Goal: Task Accomplishment & Management: Use online tool/utility

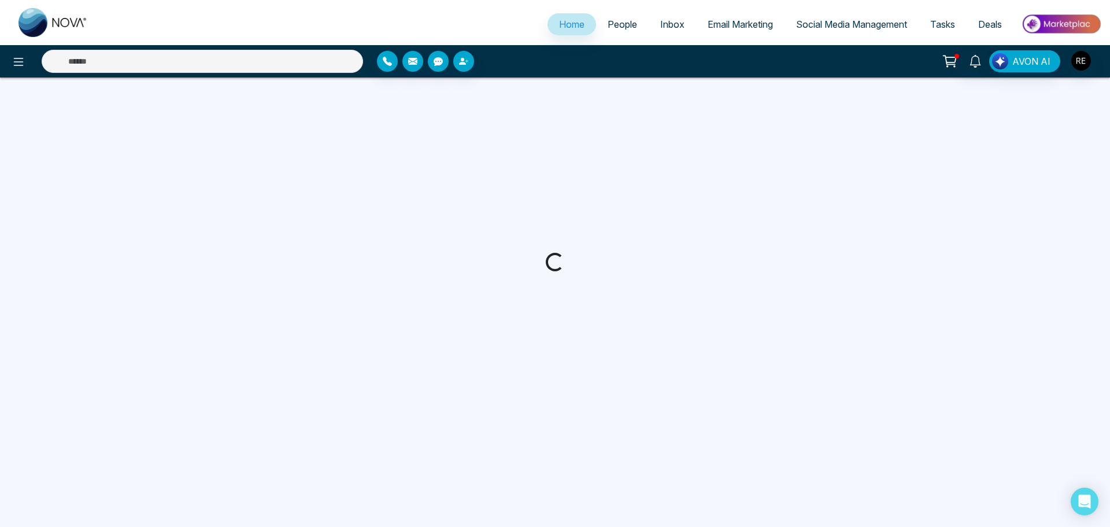
select select "*"
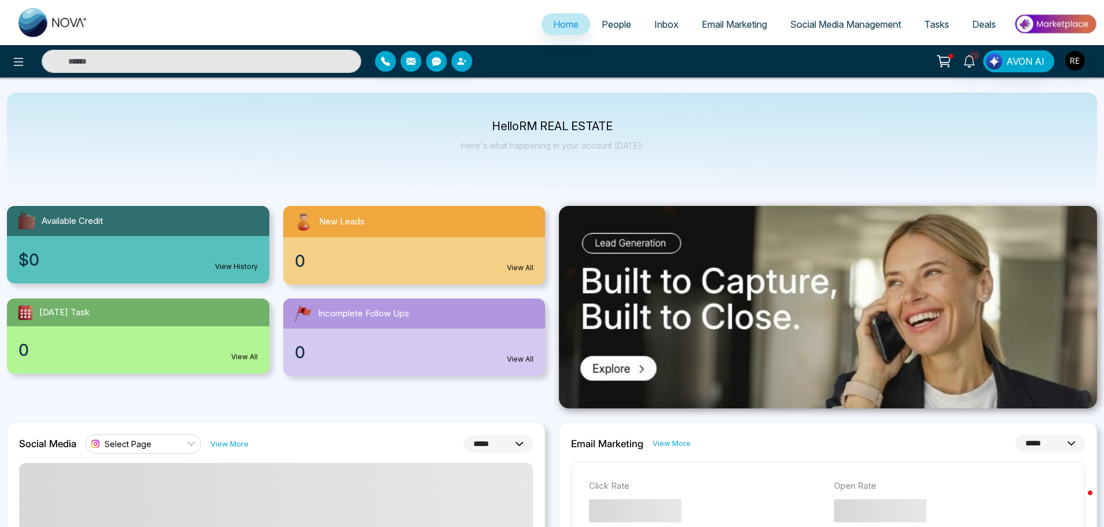
click at [811, 23] on span "Social Media Management" at bounding box center [845, 24] width 111 height 12
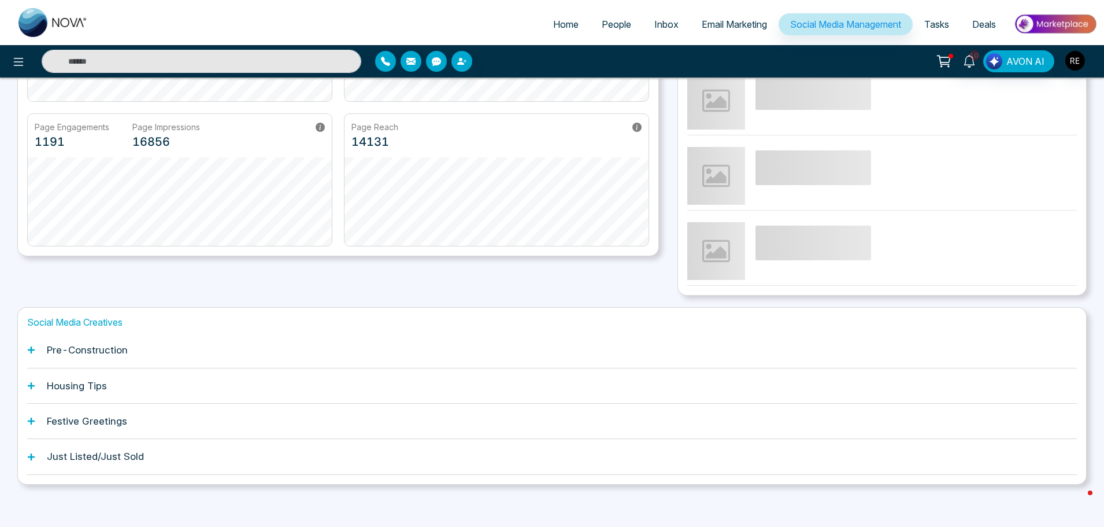
scroll to position [220, 0]
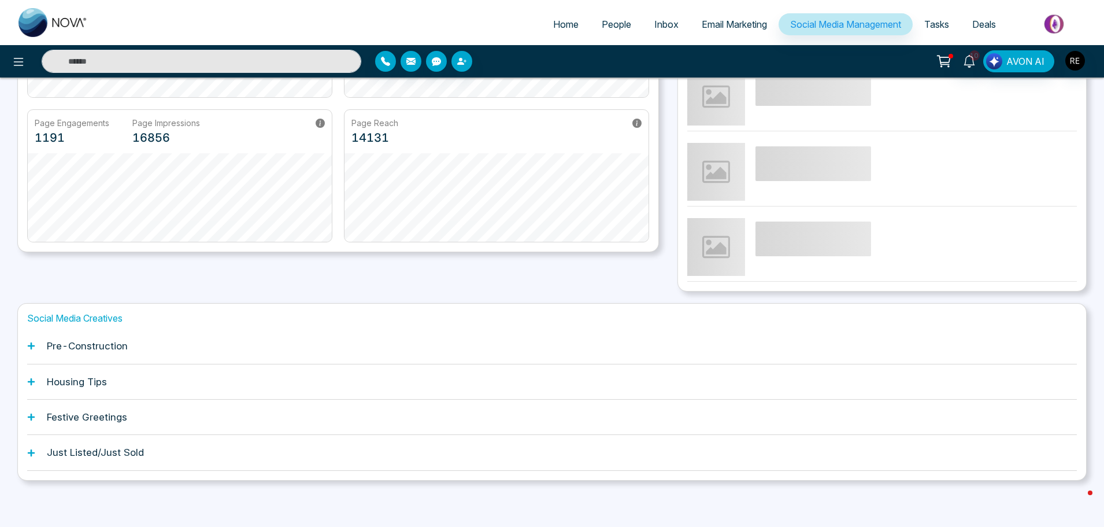
click at [34, 344] on icon at bounding box center [31, 346] width 8 height 8
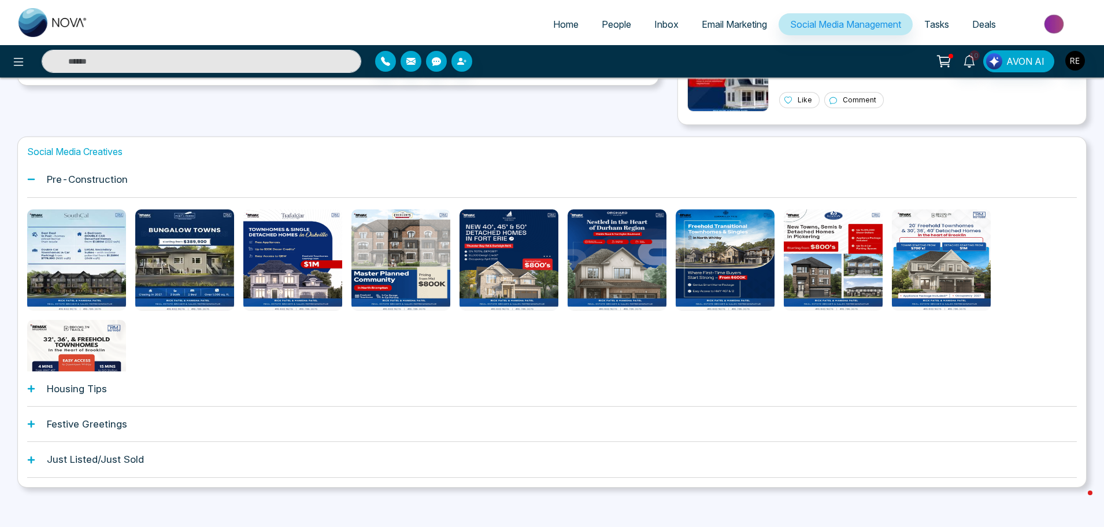
scroll to position [394, 0]
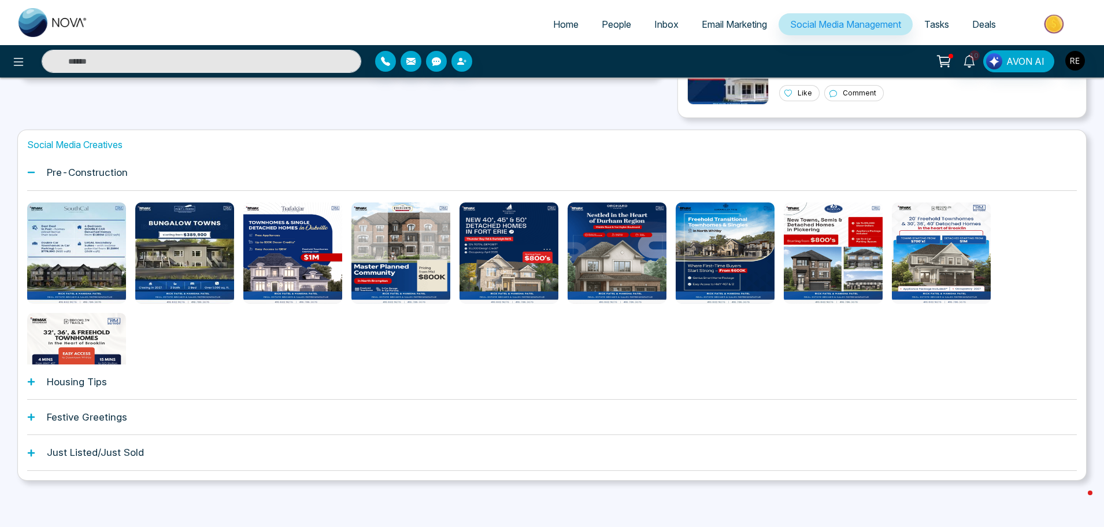
click at [29, 379] on icon at bounding box center [31, 381] width 8 height 8
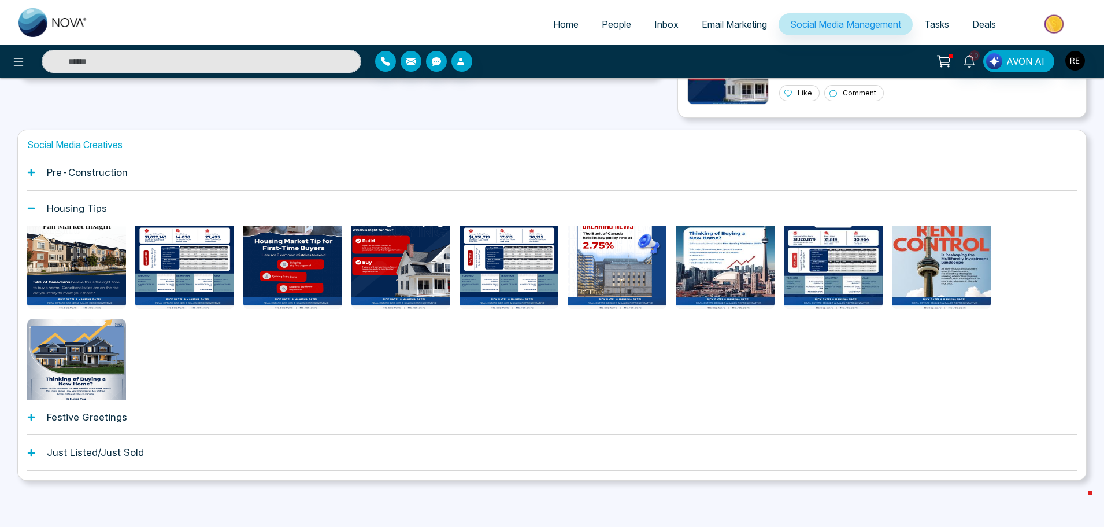
scroll to position [58, 0]
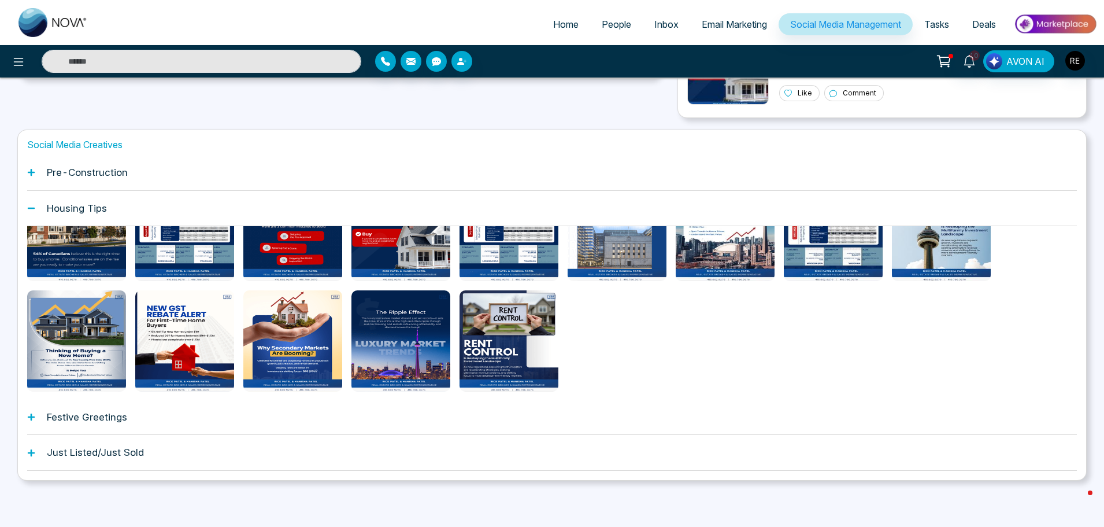
click at [34, 418] on icon at bounding box center [31, 417] width 8 height 8
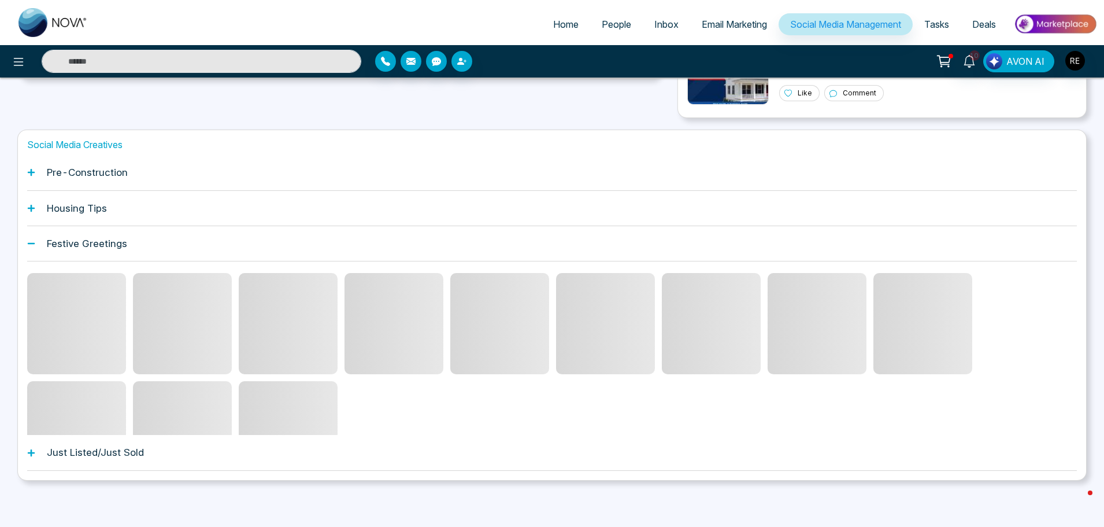
scroll to position [344, 0]
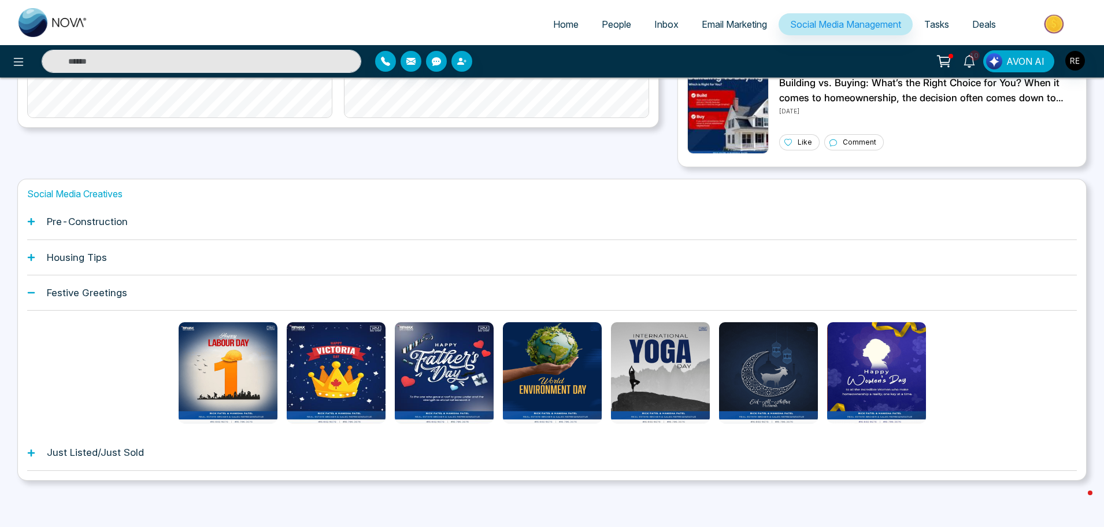
click at [29, 451] on icon at bounding box center [31, 452] width 8 height 8
